Goal: Check status: Check status

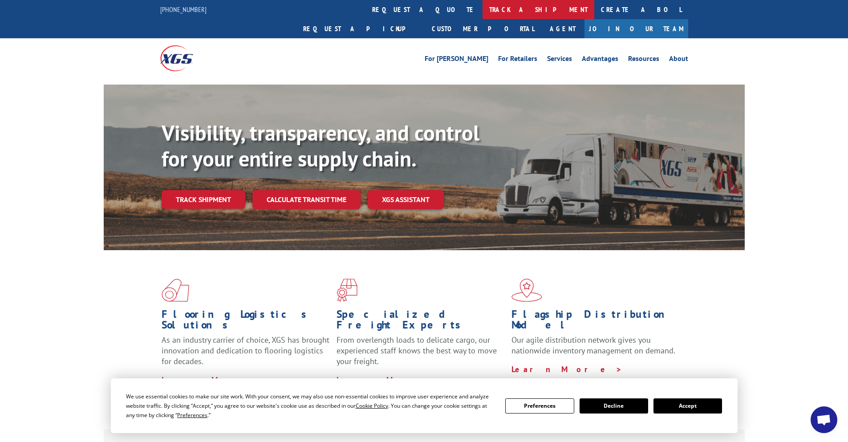
click at [483, 1] on link "track a shipment" at bounding box center [539, 9] width 112 height 19
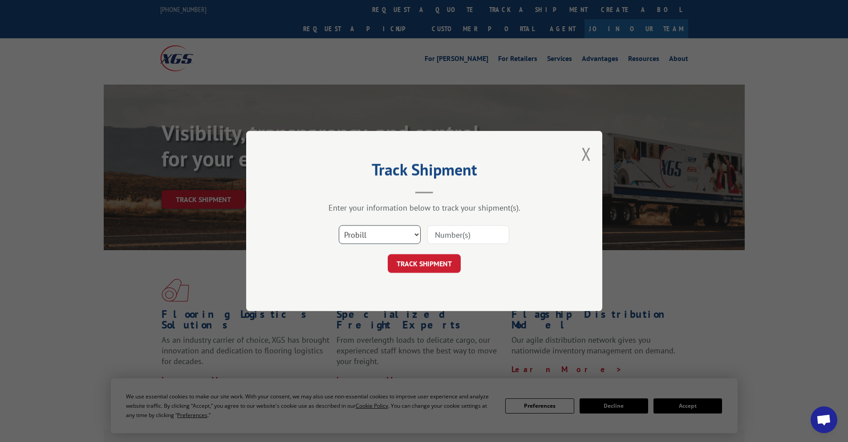
click at [383, 237] on select "Select category... Probill BOL PO" at bounding box center [380, 234] width 82 height 19
click at [339, 225] on select "Select category... Probill BOL PO" at bounding box center [380, 234] width 82 height 19
click at [463, 235] on input at bounding box center [468, 234] width 82 height 19
paste input "8886795267"
type input "8886795267"
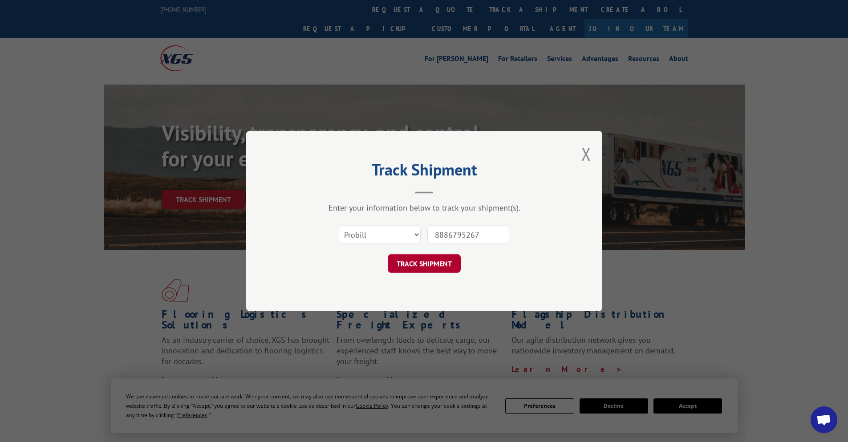
click at [451, 269] on button "TRACK SHIPMENT" at bounding box center [424, 263] width 73 height 19
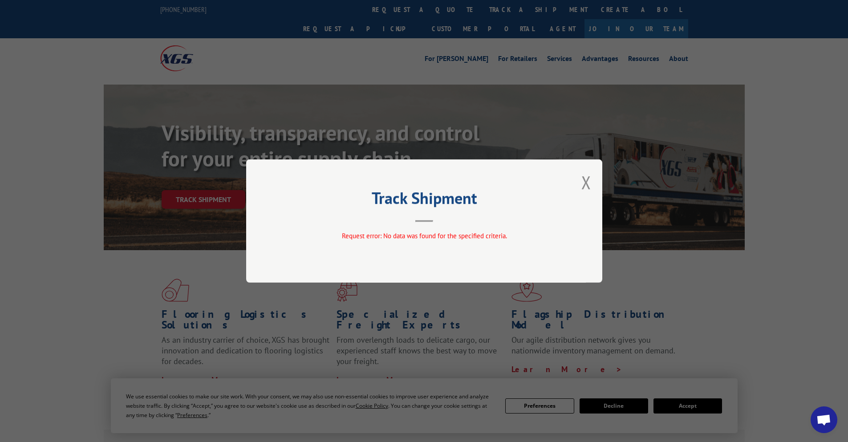
click at [440, 225] on div "Track Shipment Request error: No data was found for the specified criteria." at bounding box center [424, 220] width 356 height 123
click at [581, 185] on div "Track Shipment Request error: No data was found for the specified criteria." at bounding box center [424, 220] width 356 height 123
click at [590, 183] on button "Close modal" at bounding box center [587, 183] width 10 height 24
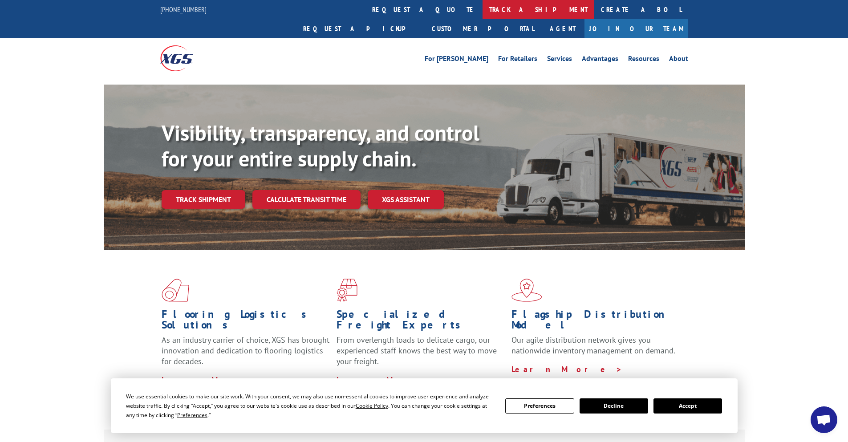
click at [483, 10] on link "track a shipment" at bounding box center [539, 9] width 112 height 19
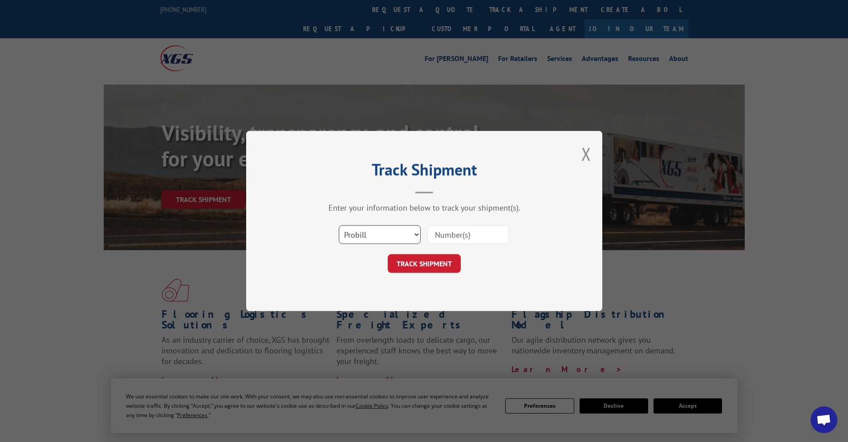
click at [370, 227] on select "Select category... Probill BOL PO" at bounding box center [380, 234] width 82 height 19
select select "bol"
click at [339, 225] on select "Select category... Probill BOL PO" at bounding box center [380, 234] width 82 height 19
click at [463, 240] on input at bounding box center [468, 234] width 82 height 19
paste input "8886795267"
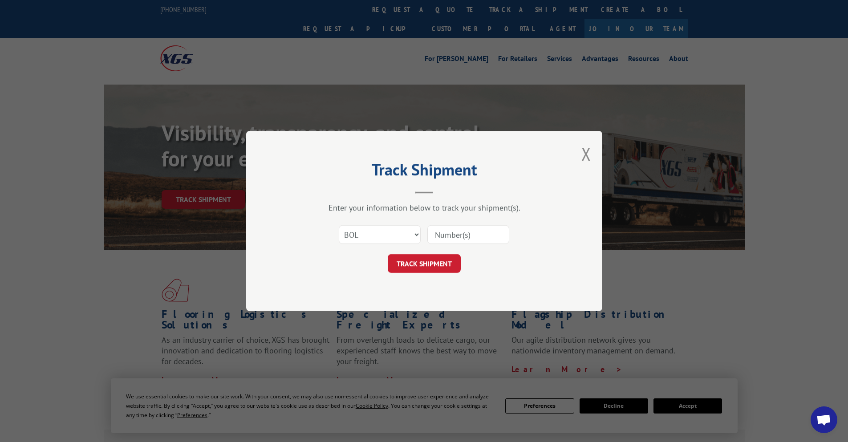
type input "8886795267"
click button "TRACK SHIPMENT" at bounding box center [424, 263] width 73 height 19
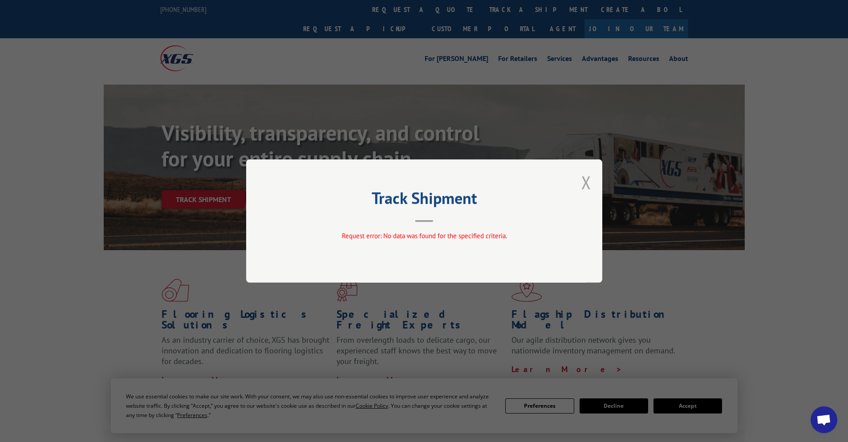
click at [585, 178] on button "Close modal" at bounding box center [587, 183] width 10 height 24
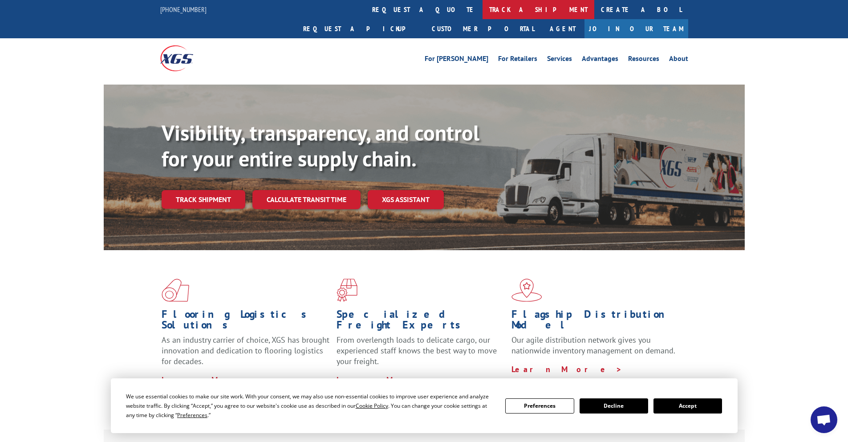
click at [483, 12] on link "track a shipment" at bounding box center [539, 9] width 112 height 19
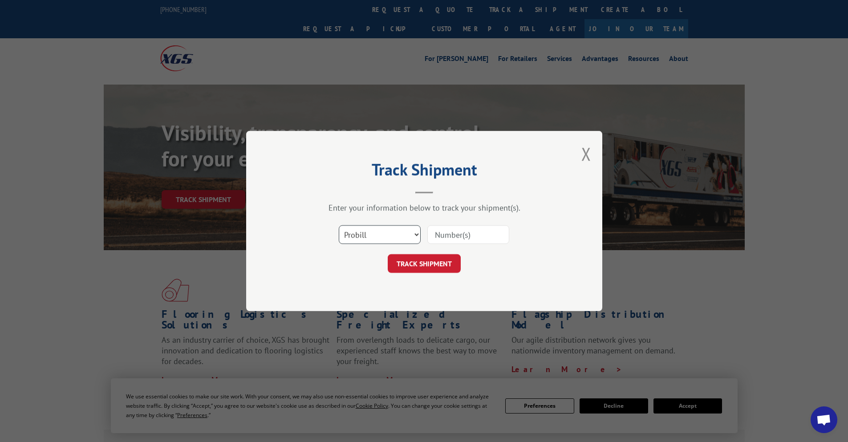
click at [352, 243] on select "Select category... Probill BOL PO" at bounding box center [380, 234] width 82 height 19
select select "po"
click at [339, 225] on select "Select category... Probill BOL PO" at bounding box center [380, 234] width 82 height 19
click at [457, 234] on input at bounding box center [468, 234] width 82 height 19
paste input "8886795267"
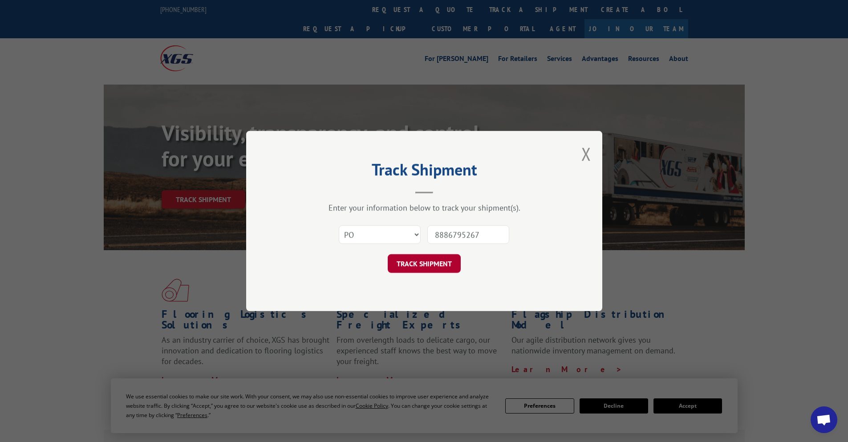
type input "8886795267"
click at [438, 261] on button "TRACK SHIPMENT" at bounding box center [424, 263] width 73 height 19
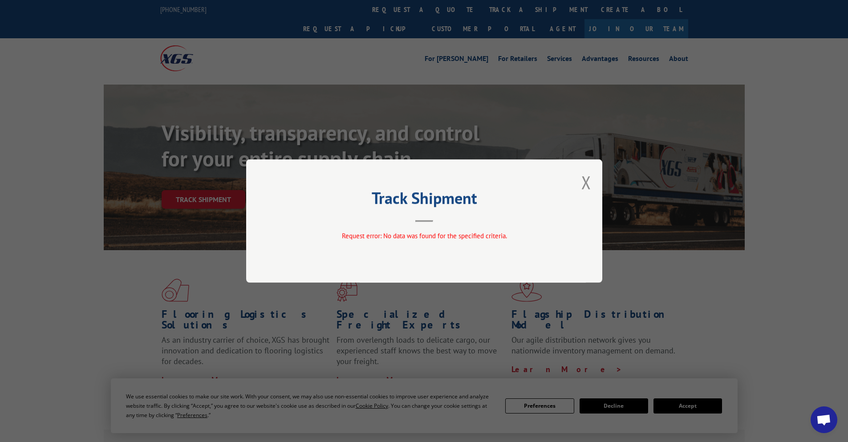
click at [580, 183] on div "Track Shipment Request error: No data was found for the specified criteria." at bounding box center [424, 220] width 356 height 123
click at [588, 183] on button "Close modal" at bounding box center [587, 183] width 10 height 24
